Goal: Check status: Check status

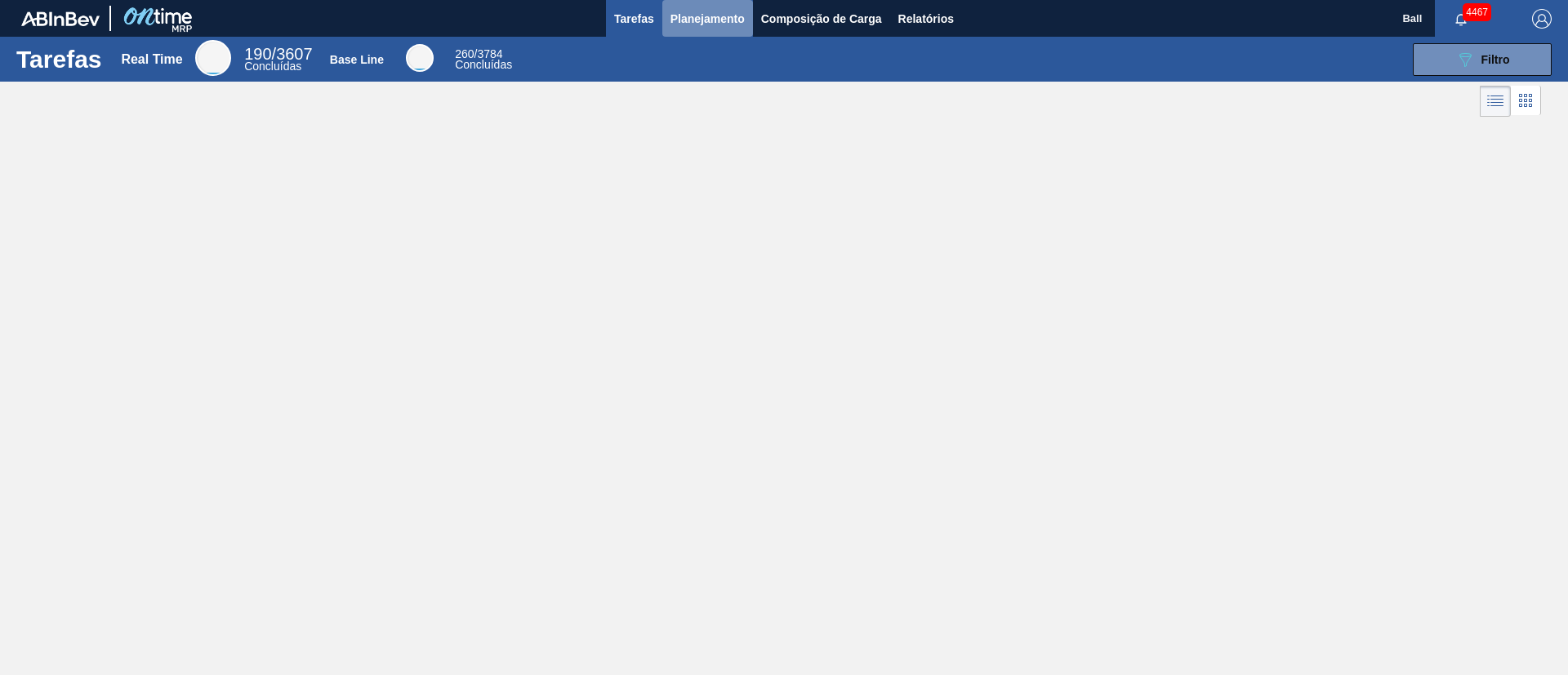
click at [729, 16] on span "Planejamento" at bounding box center [707, 18] width 74 height 19
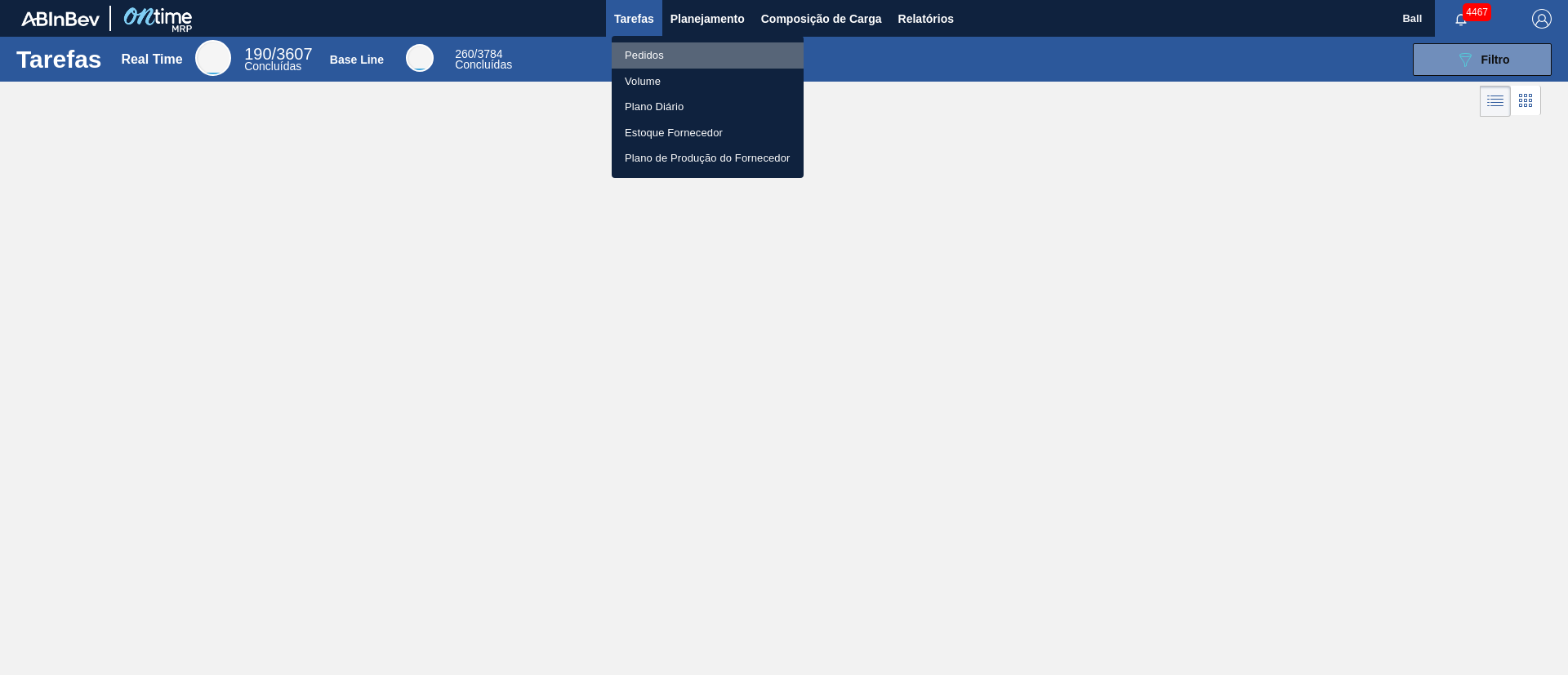
click at [654, 60] on li "Pedidos" at bounding box center [707, 55] width 192 height 26
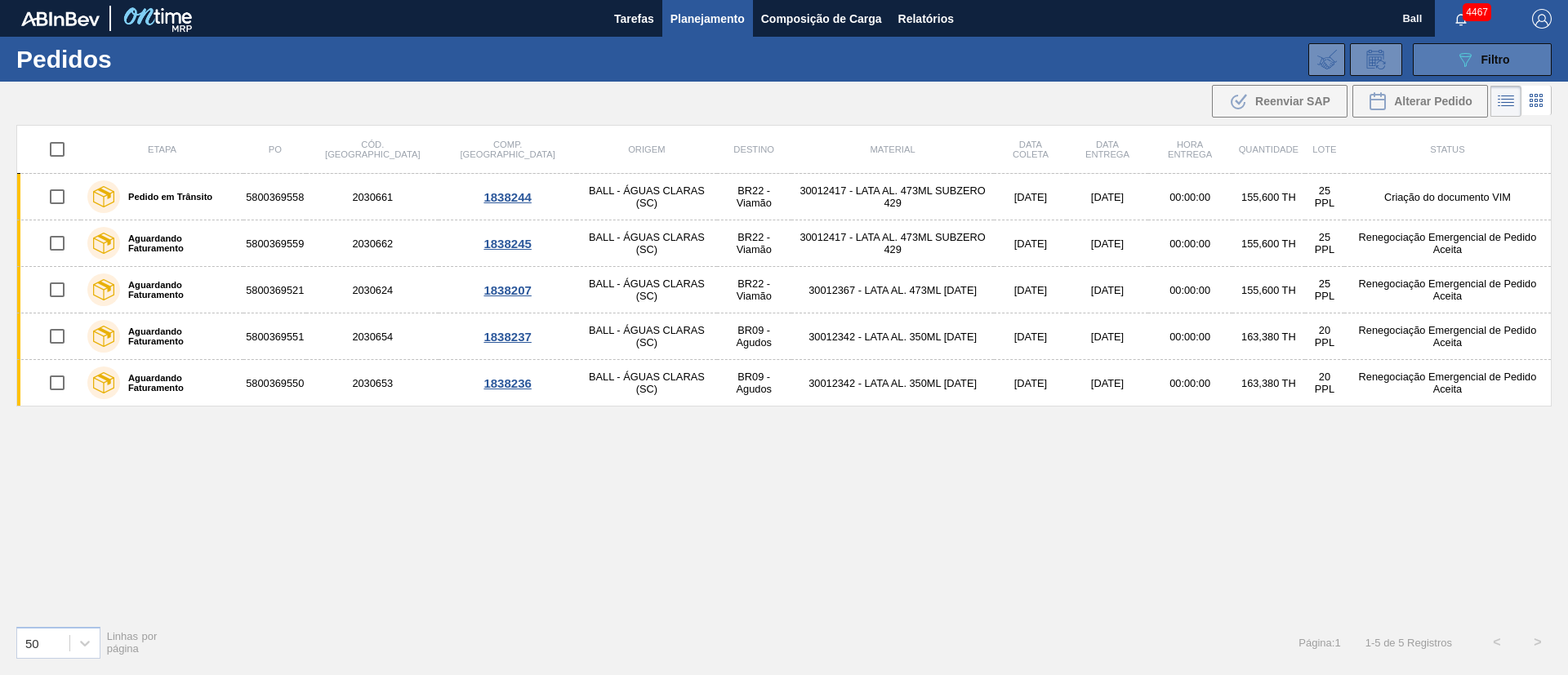
click at [1045, 64] on span "Filtro" at bounding box center [1496, 60] width 29 height 13
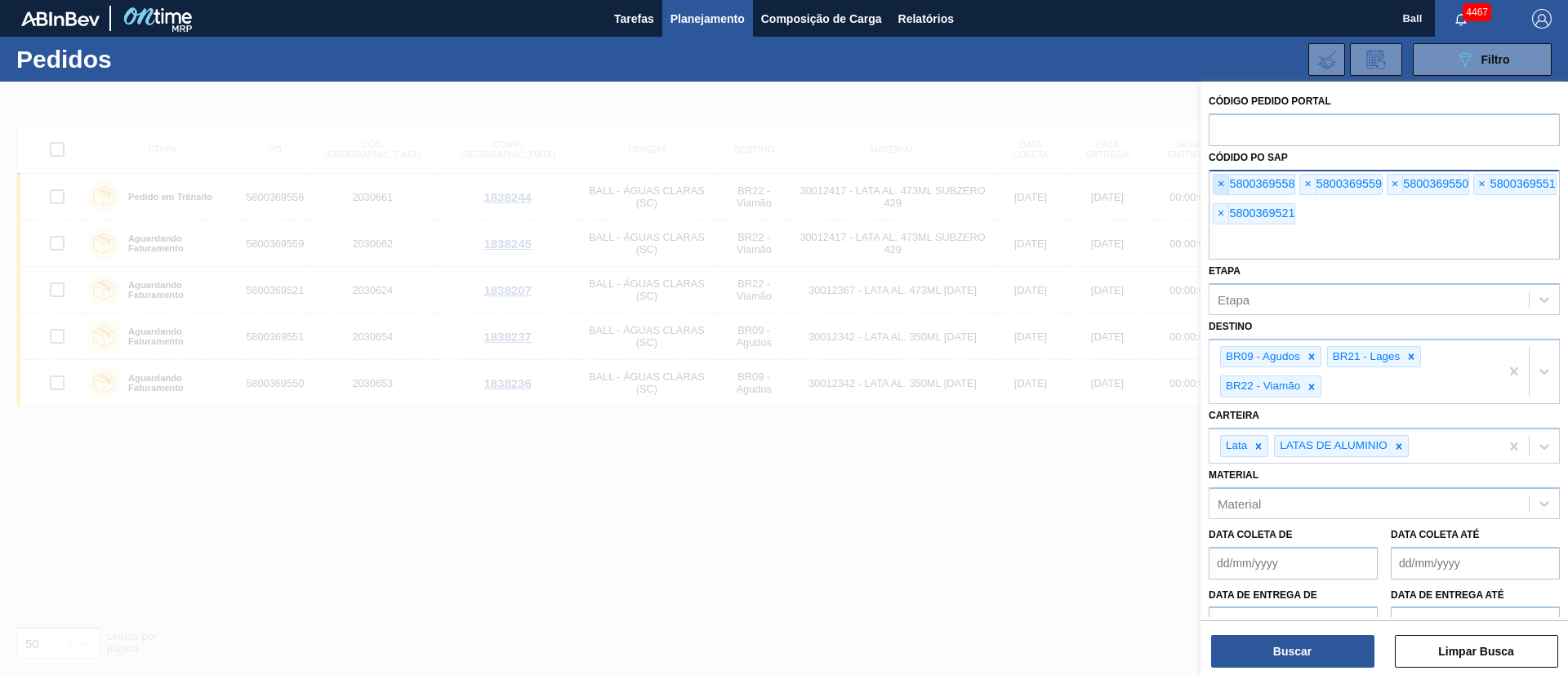
click at [1045, 188] on span "×" at bounding box center [1221, 184] width 15 height 19
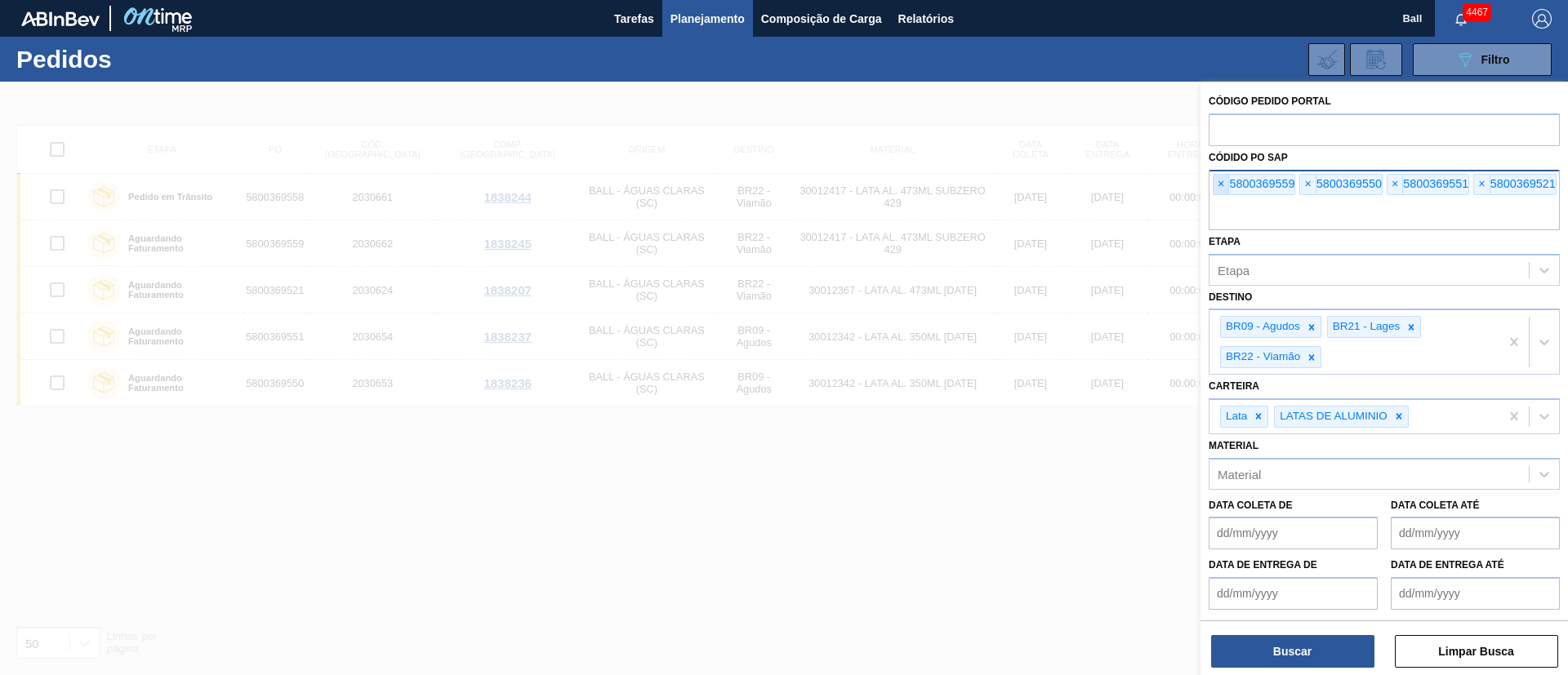
click at [1045, 188] on span "×" at bounding box center [1221, 184] width 15 height 19
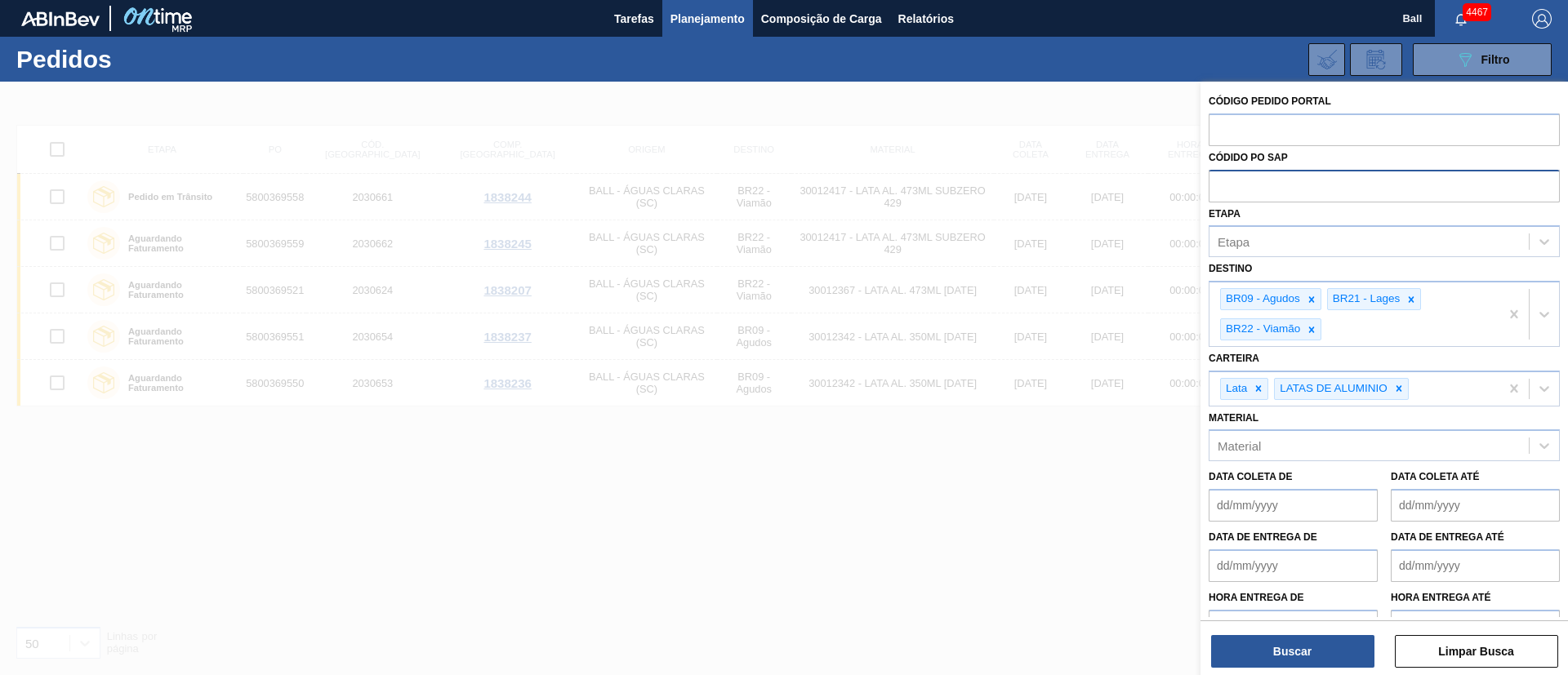
click at [1045, 188] on input "text" at bounding box center [1384, 185] width 351 height 31
paste input "5800369829"
type input "5800369829"
click at [1045, 449] on button "Buscar" at bounding box center [1293, 651] width 163 height 33
